Goal: Check status: Check status

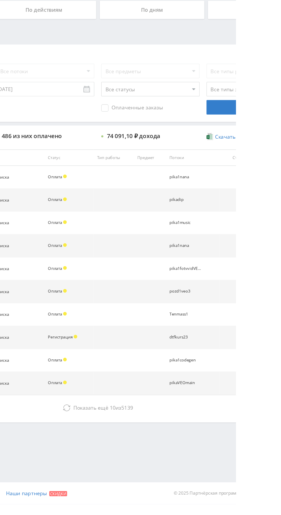
click at [168, 425] on td "Оплата" at bounding box center [149, 419] width 39 height 18
click at [166, 439] on span "Показать ещё" at bounding box center [167, 438] width 28 height 5
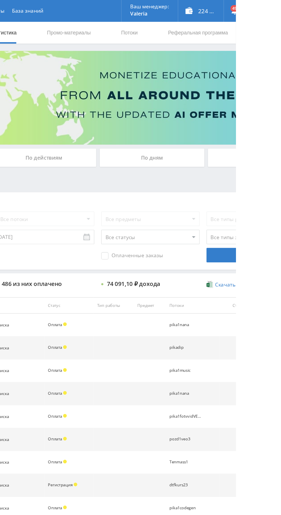
click at [221, 125] on div "По дням" at bounding box center [215, 124] width 83 height 14
click at [0, 0] on input "По дням" at bounding box center [0, 0] width 0 height 0
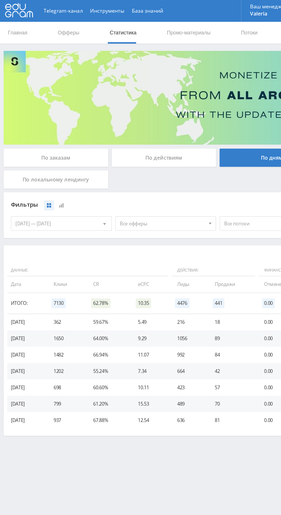
click at [28, 176] on div "[DATE] — [DATE]" at bounding box center [48, 176] width 79 height 11
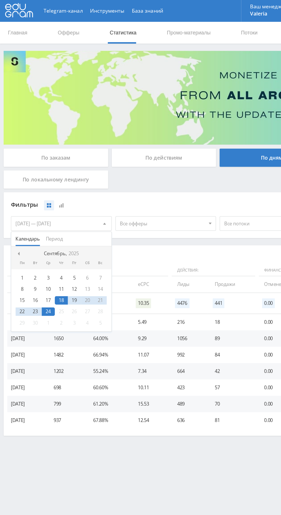
click at [38, 190] on span "Период" at bounding box center [42, 188] width 13 height 11
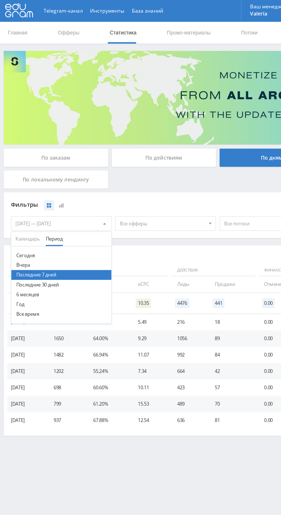
click at [23, 224] on button "Последние 30 дней" at bounding box center [48, 225] width 79 height 8
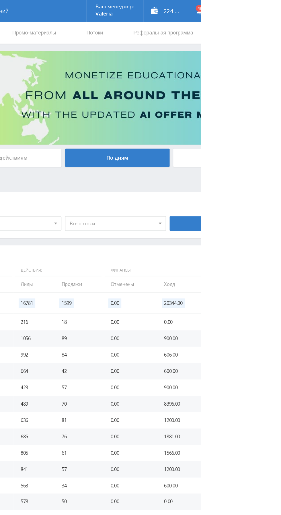
click at [261, 13] on div "224 361,00 ₽" at bounding box center [254, 8] width 36 height 17
